Goal: Information Seeking & Learning: Check status

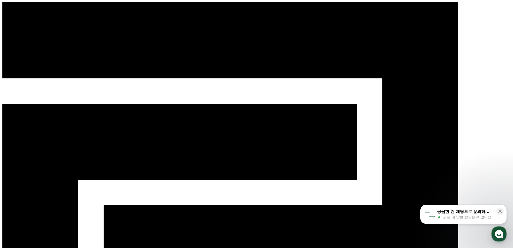
select select "**********"
drag, startPoint x: 65, startPoint y: 107, endPoint x: 410, endPoint y: 105, distance: 345.5
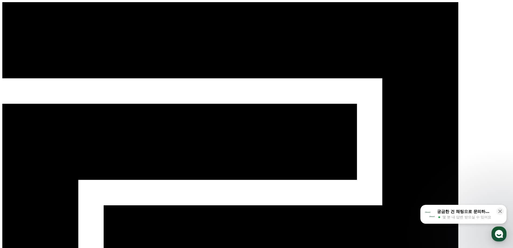
drag, startPoint x: 478, startPoint y: 133, endPoint x: 208, endPoint y: 143, distance: 270.6
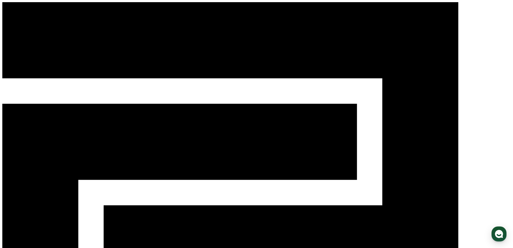
select select "**********"
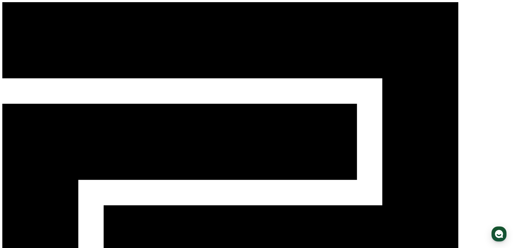
select select "**********"
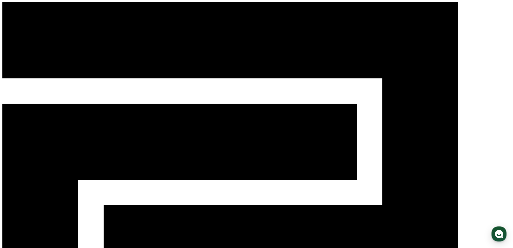
select select "**********"
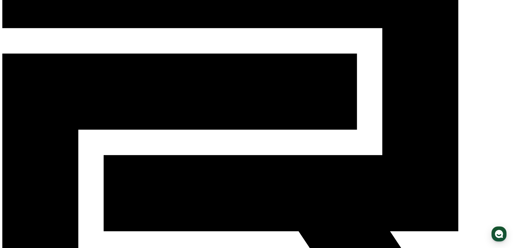
scroll to position [54, 0]
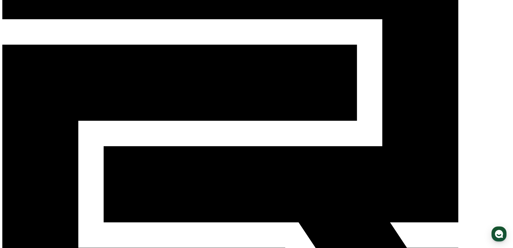
scroll to position [68, 0]
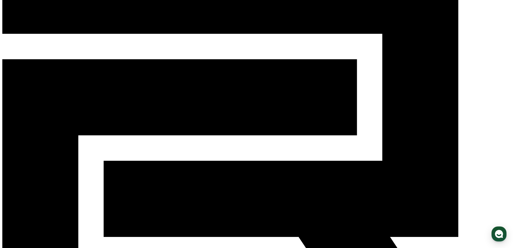
scroll to position [14, 0]
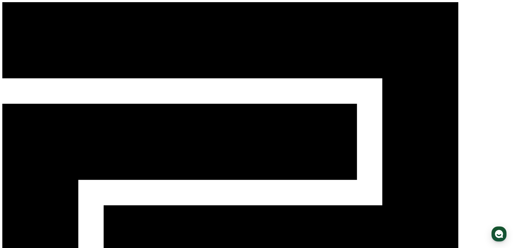
select select "**********"
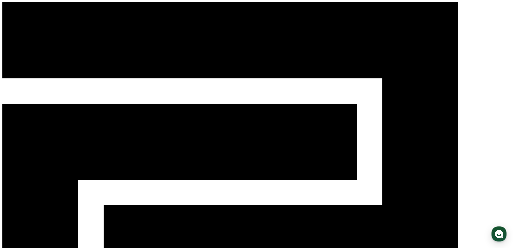
select select "**********"
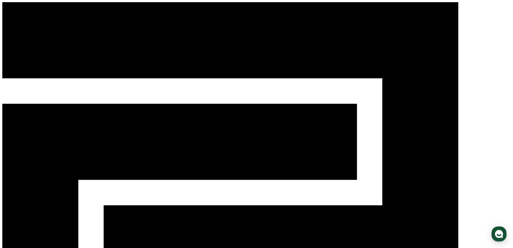
drag, startPoint x: 175, startPoint y: 135, endPoint x: 142, endPoint y: 54, distance: 88.1
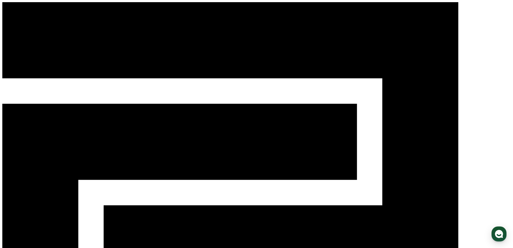
drag, startPoint x: 191, startPoint y: 158, endPoint x: 177, endPoint y: 158, distance: 13.5
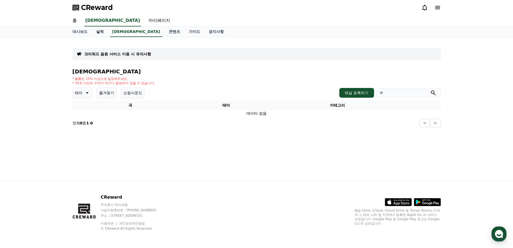
click at [101, 33] on link "실적" at bounding box center [100, 32] width 16 height 10
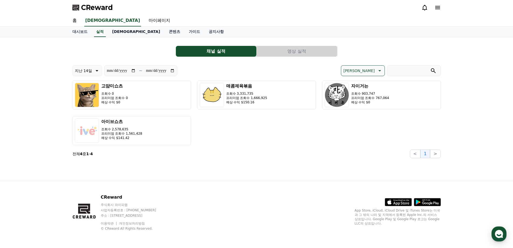
click at [115, 34] on link "음원" at bounding box center [136, 32] width 57 height 10
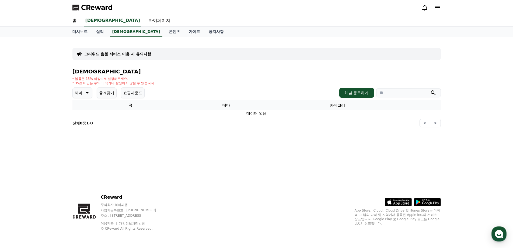
click at [84, 91] on icon at bounding box center [86, 92] width 6 height 6
click at [80, 125] on button "환상적인" at bounding box center [82, 121] width 19 height 12
click at [125, 92] on button "쇼핑사운드" at bounding box center [137, 92] width 24 height 11
click at [136, 96] on button "쇼핑사운드" at bounding box center [137, 92] width 24 height 11
click at [86, 96] on p "호기심" at bounding box center [80, 93] width 11 height 8
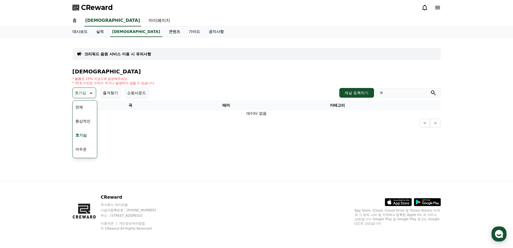
click at [83, 106] on button "전체" at bounding box center [79, 107] width 12 height 12
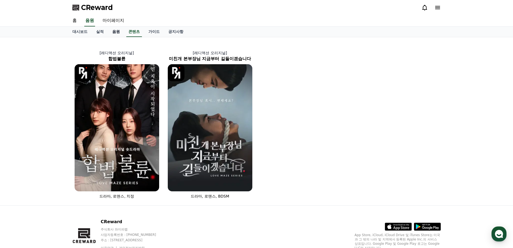
click at [116, 30] on link "음원" at bounding box center [116, 32] width 16 height 10
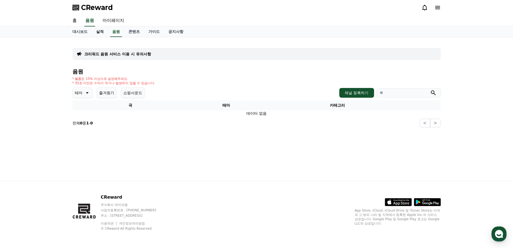
click at [104, 32] on link "실적" at bounding box center [100, 32] width 16 height 10
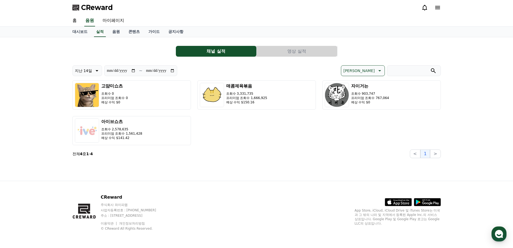
click at [92, 5] on span "CReward" at bounding box center [97, 7] width 32 height 9
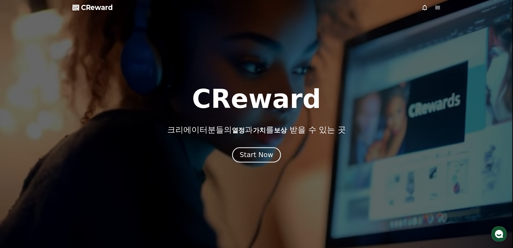
click at [254, 158] on div "Start Now" at bounding box center [256, 154] width 33 height 9
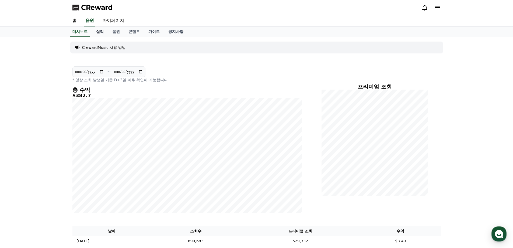
click at [100, 33] on link "실적" at bounding box center [100, 32] width 16 height 10
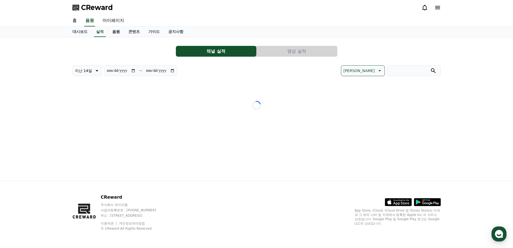
click at [116, 32] on link "음원" at bounding box center [116, 32] width 16 height 10
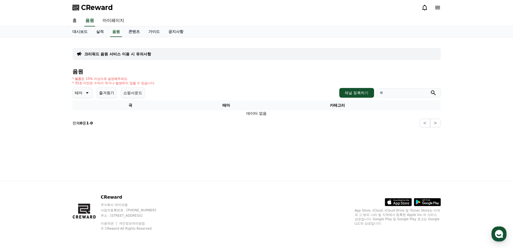
click at [81, 92] on p "테마" at bounding box center [79, 93] width 8 height 8
click at [82, 135] on button "호기심" at bounding box center [81, 135] width 16 height 12
click at [350, 92] on button "채널 등록하기" at bounding box center [356, 93] width 34 height 10
click at [92, 92] on icon at bounding box center [90, 92] width 6 height 6
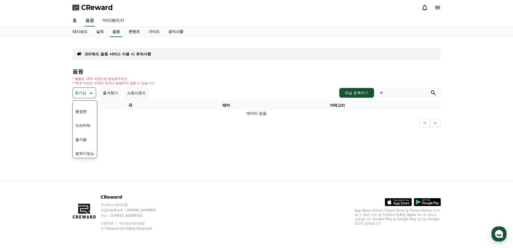
click at [84, 139] on button "즐거움" at bounding box center [81, 139] width 16 height 12
click at [114, 94] on button "즐겨찾기" at bounding box center [110, 92] width 20 height 11
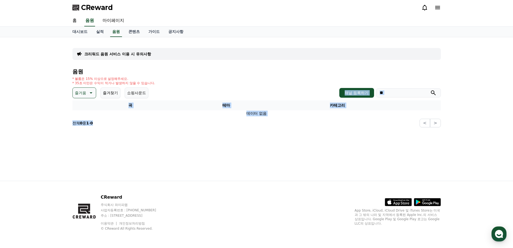
click at [305, 142] on div "크리워드 음원 서비스 이용 시 유의사항 음원 * 볼륨은 15% 이상으로 설정해주세요. * 35초 미만은 수익이 적거나 발생하지 않을 수 있습니…" at bounding box center [256, 108] width 377 height 143
click at [288, 133] on div "크리워드 음원 서비스 이용 시 유의사항 음원 * 볼륨은 15% 이상으로 설정해주세요. * 35초 미만은 수익이 적거나 발생하지 않을 수 있습니…" at bounding box center [256, 108] width 377 height 143
click at [400, 94] on input "search" at bounding box center [408, 92] width 65 height 9
type input "******"
click at [430, 89] on button "submit" at bounding box center [433, 92] width 6 height 6
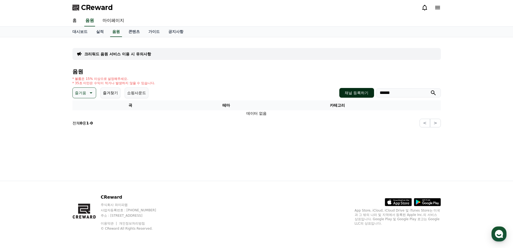
drag, startPoint x: 400, startPoint y: 94, endPoint x: 351, endPoint y: 91, distance: 48.8
click at [351, 91] on div "채널 등록하기 ******" at bounding box center [389, 93] width 101 height 10
type input "*"
click at [430, 89] on button "submit" at bounding box center [433, 92] width 6 height 6
click at [179, 25] on div "홈 음원 마이페이지" at bounding box center [256, 20] width 377 height 11
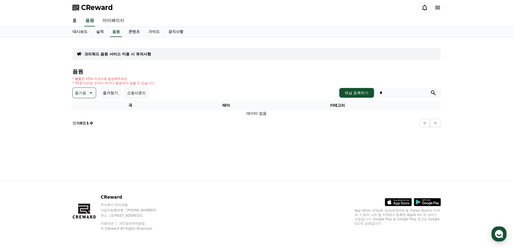
click at [175, 37] on div "크리워드 음원 서비스 이용 시 유의사항 음원 * 볼륨은 15% 이상으로 설정해주세요. * 35초 미만은 수익이 적거나 발생하지 않을 수 있습니…" at bounding box center [256, 108] width 377 height 143
click at [177, 33] on link "공지사항" at bounding box center [176, 32] width 24 height 10
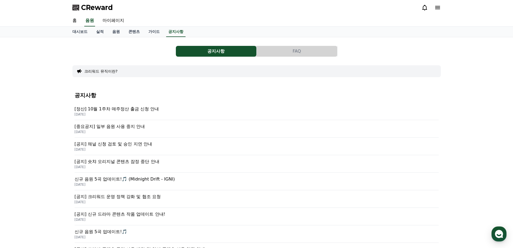
click at [140, 127] on p "[중요공지] 일부 음원 사용 중지 안내" at bounding box center [257, 126] width 364 height 6
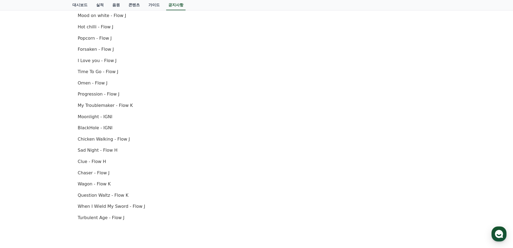
scroll to position [269, 0]
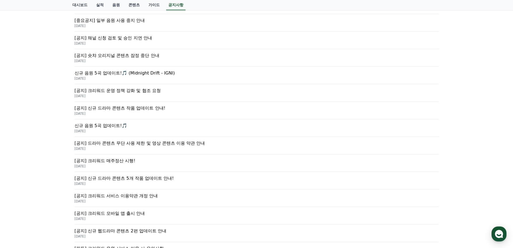
scroll to position [108, 0]
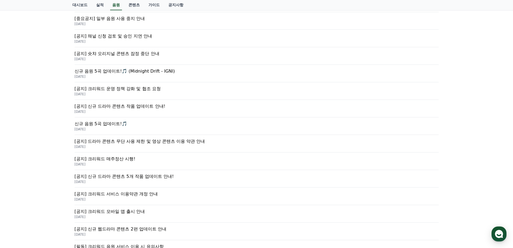
click at [123, 144] on p "2025-07-23" at bounding box center [257, 146] width 364 height 4
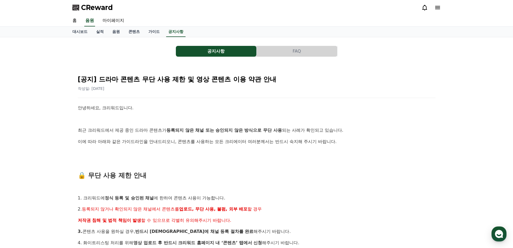
scroll to position [81, 0]
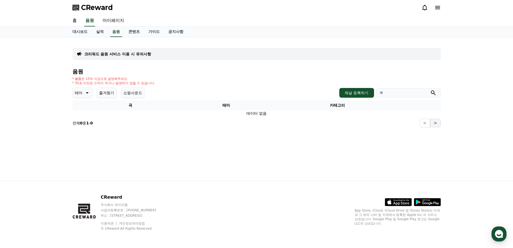
click at [431, 123] on button ">" at bounding box center [435, 123] width 11 height 9
click at [429, 123] on button "<" at bounding box center [425, 123] width 11 height 9
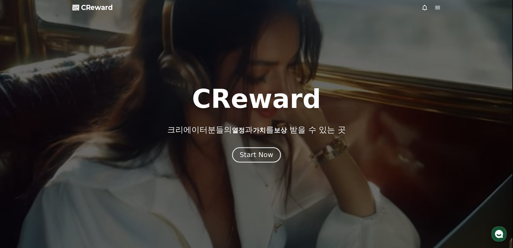
click at [249, 155] on div "Start Now" at bounding box center [256, 154] width 33 height 9
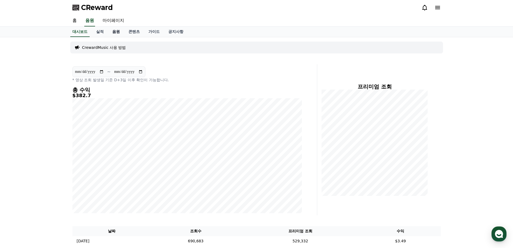
click at [117, 34] on link "음원" at bounding box center [116, 32] width 16 height 10
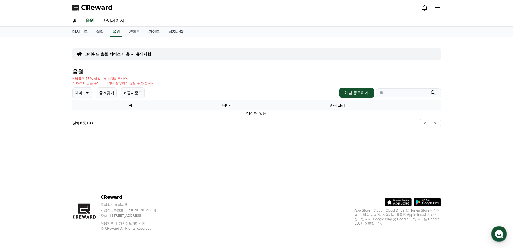
click at [197, 121] on section "전체 0 중 1 - 0 < >" at bounding box center [256, 123] width 368 height 9
click at [110, 172] on div "크리워드 음원 서비스 이용 시 유의사항 음원 * 볼륨은 15% 이상으로 설정해주세요. * 35초 미만은 수익이 적거나 발생하지 않을 수 있습니…" at bounding box center [256, 108] width 377 height 143
click at [84, 94] on icon at bounding box center [86, 92] width 6 height 6
click at [89, 131] on button "호기심" at bounding box center [81, 135] width 16 height 12
click at [438, 7] on icon at bounding box center [437, 7] width 6 height 6
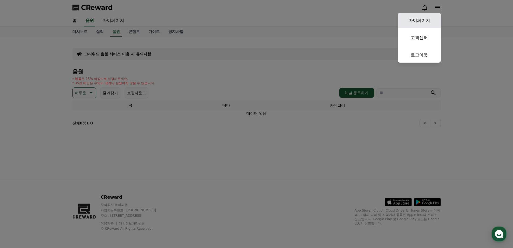
click at [417, 19] on link "마이페이지" at bounding box center [419, 20] width 43 height 15
select select "**********"
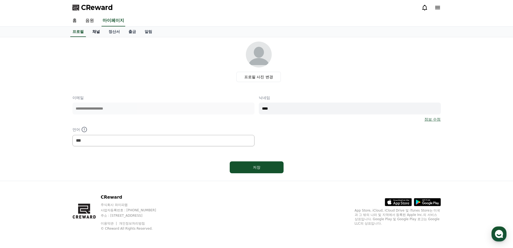
click at [96, 31] on link "채널" at bounding box center [96, 32] width 16 height 10
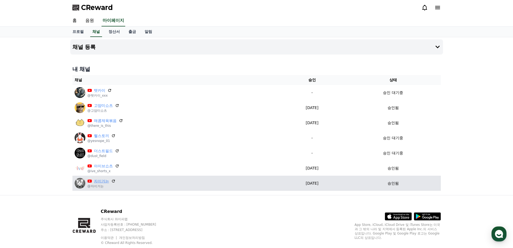
click at [100, 179] on link "자이거는" at bounding box center [101, 181] width 15 height 6
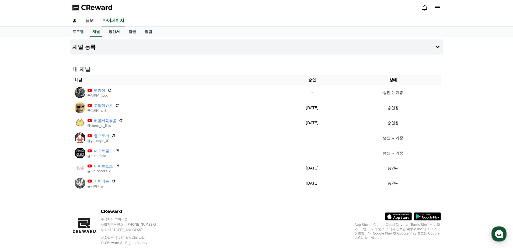
click at [92, 25] on link "음원" at bounding box center [89, 20] width 17 height 11
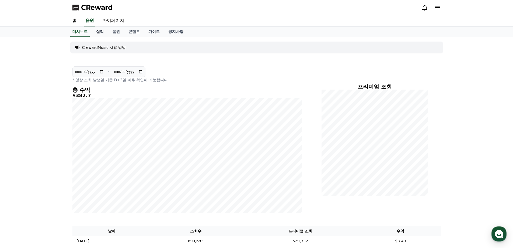
click at [99, 32] on link "실적" at bounding box center [100, 32] width 16 height 10
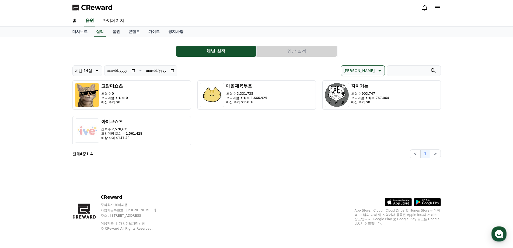
click at [114, 29] on link "음원" at bounding box center [116, 32] width 16 height 10
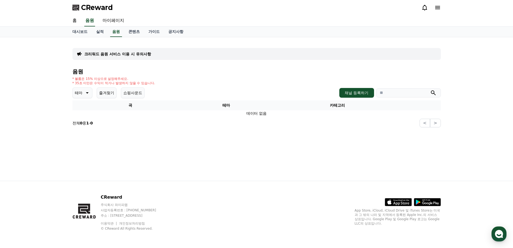
click at [88, 93] on icon at bounding box center [86, 92] width 6 height 6
click at [104, 92] on button "즐겨찾기" at bounding box center [107, 92] width 20 height 11
click at [134, 90] on button "쇼핑사운드" at bounding box center [133, 92] width 24 height 11
click at [136, 93] on button "쇼핑사운드" at bounding box center [133, 92] width 24 height 11
click at [89, 95] on icon at bounding box center [86, 92] width 6 height 6
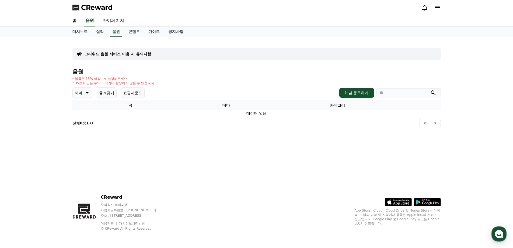
click at [82, 135] on div "크리워드 음원 서비스 이용 시 유의사항 음원 * 볼륨은 15% 이상으로 설정해주세요. * 35초 미만은 수익이 적거나 발생하지 않을 수 있습니…" at bounding box center [256, 108] width 377 height 143
click at [88, 90] on icon at bounding box center [86, 92] width 6 height 6
click at [85, 133] on button "호기심" at bounding box center [81, 135] width 16 height 12
click at [365, 153] on div "크리워드 음원 서비스 이용 시 유의사항 음원 * 볼륨은 15% 이상으로 설정해주세요. * 35초 미만은 수익이 적거나 발생하지 않을 수 있습니…" at bounding box center [256, 108] width 377 height 143
click at [148, 32] on link "가이드" at bounding box center [154, 32] width 20 height 10
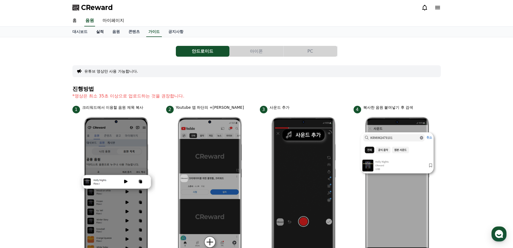
click at [99, 33] on link "실적" at bounding box center [100, 32] width 16 height 10
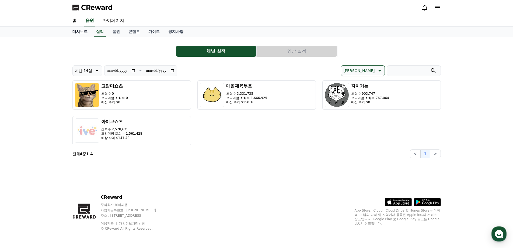
click at [83, 33] on link "대시보드" at bounding box center [80, 32] width 24 height 10
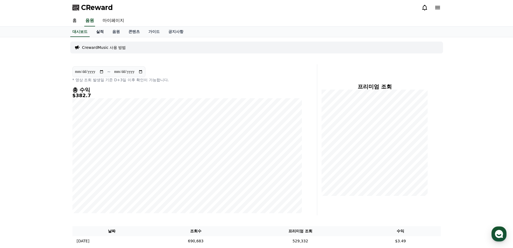
click at [95, 33] on link "실적" at bounding box center [100, 32] width 16 height 10
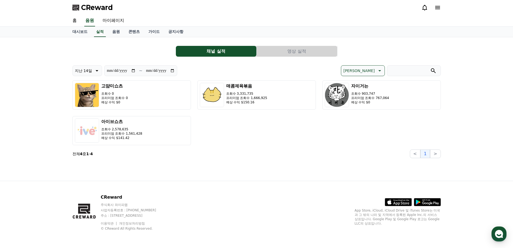
click at [270, 45] on div "**********" at bounding box center [256, 99] width 368 height 116
click at [271, 52] on button "영상 실적" at bounding box center [297, 51] width 81 height 11
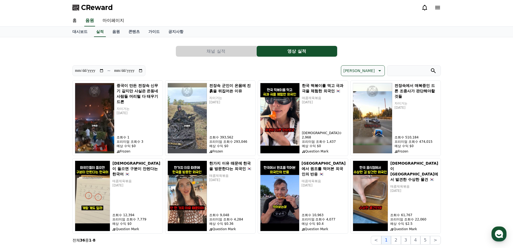
click at [232, 55] on button "채널 실적" at bounding box center [216, 51] width 81 height 11
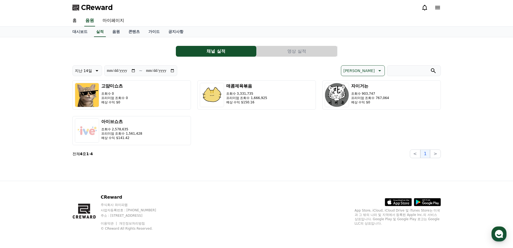
click at [190, 17] on div "홈 음원 마이페이지" at bounding box center [256, 20] width 377 height 11
